Goal: Entertainment & Leisure: Consume media (video, audio)

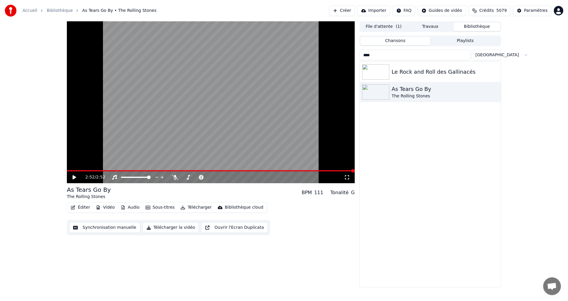
click at [375, 55] on input "****" at bounding box center [415, 55] width 111 height 11
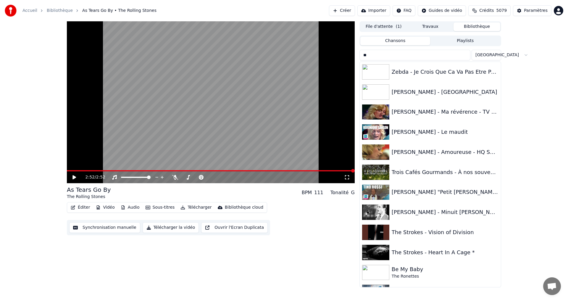
type input "*"
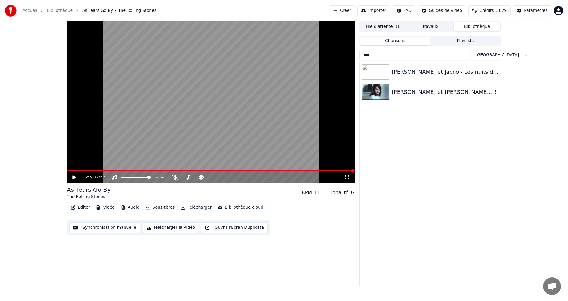
type input "****"
click at [433, 92] on div "[PERSON_NAME] et [PERSON_NAME] L'Amour" at bounding box center [442, 92] width 101 height 8
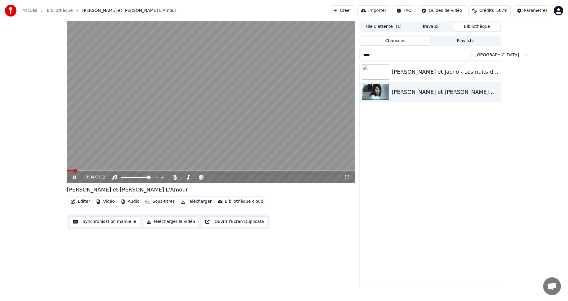
click at [346, 177] on icon at bounding box center [347, 177] width 6 height 5
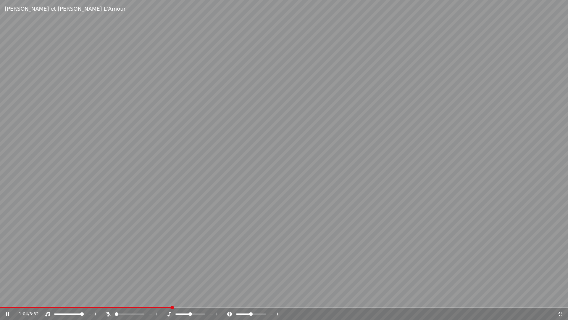
click at [171, 301] on span at bounding box center [85, 307] width 171 height 1
click at [138, 301] on span at bounding box center [137, 314] width 4 height 4
click at [82, 301] on span at bounding box center [82, 314] width 4 height 4
click at [171, 301] on span at bounding box center [85, 307] width 171 height 1
click at [54, 301] on span at bounding box center [56, 314] width 4 height 4
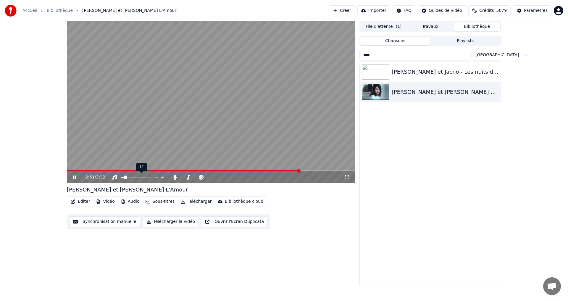
click at [124, 177] on span at bounding box center [126, 178] width 4 height 4
click at [129, 178] on span at bounding box center [130, 178] width 4 height 4
click at [414, 69] on div "[PERSON_NAME] et Jacno - Les nuits de pleine lune" at bounding box center [442, 72] width 101 height 8
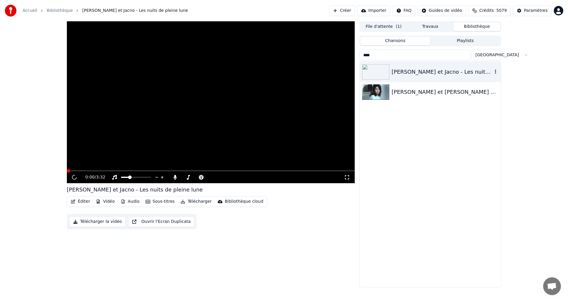
click at [414, 69] on div "[PERSON_NAME] et Jacno - Les nuits de pleine lune" at bounding box center [442, 72] width 101 height 8
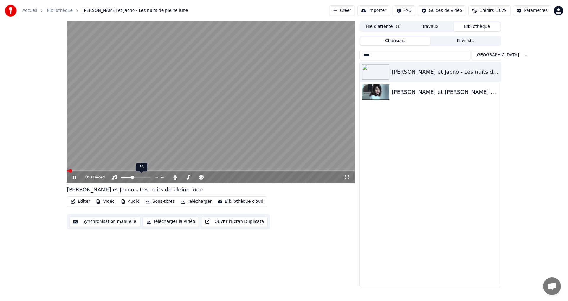
click at [131, 176] on span at bounding box center [133, 178] width 4 height 4
click at [347, 178] on icon at bounding box center [347, 177] width 6 height 5
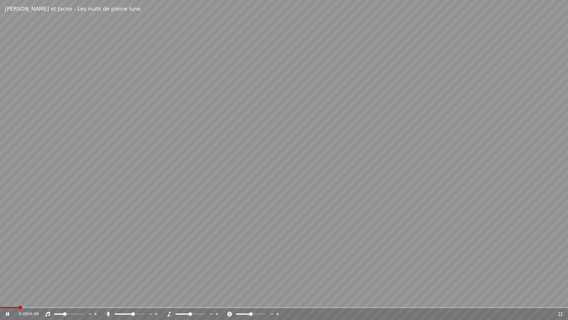
click at [134, 301] on span at bounding box center [133, 314] width 4 height 4
click at [71, 301] on span at bounding box center [72, 314] width 4 height 4
